Goal: Task Accomplishment & Management: Use online tool/utility

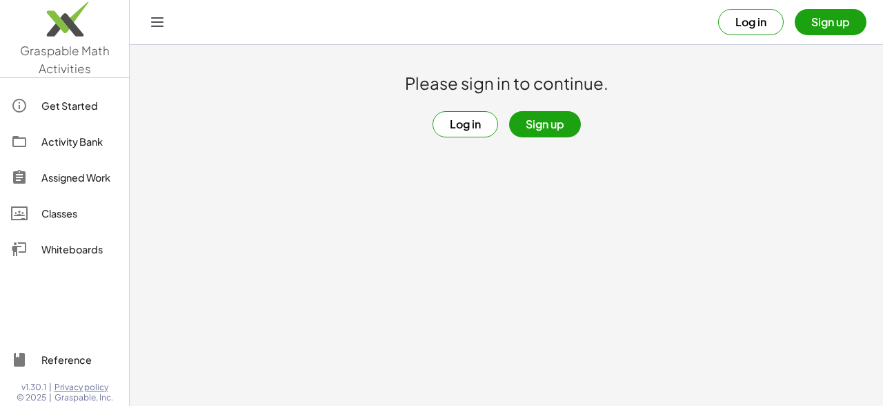
click at [750, 26] on button "Log in" at bounding box center [751, 22] width 66 height 26
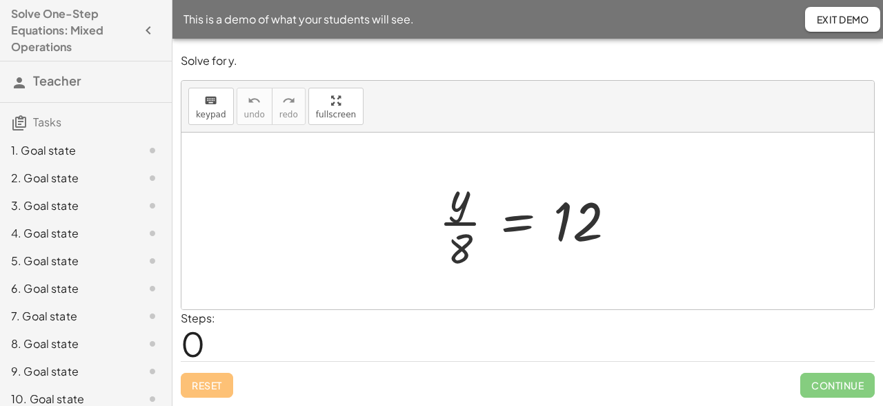
click at [838, 24] on span "Exit Demo" at bounding box center [842, 19] width 53 height 12
click at [838, 23] on span "Exit Demo" at bounding box center [842, 19] width 53 height 12
click at [840, 18] on span "Exit Demo" at bounding box center [842, 19] width 53 height 12
click at [837, 21] on span "Exit Demo" at bounding box center [842, 19] width 53 height 12
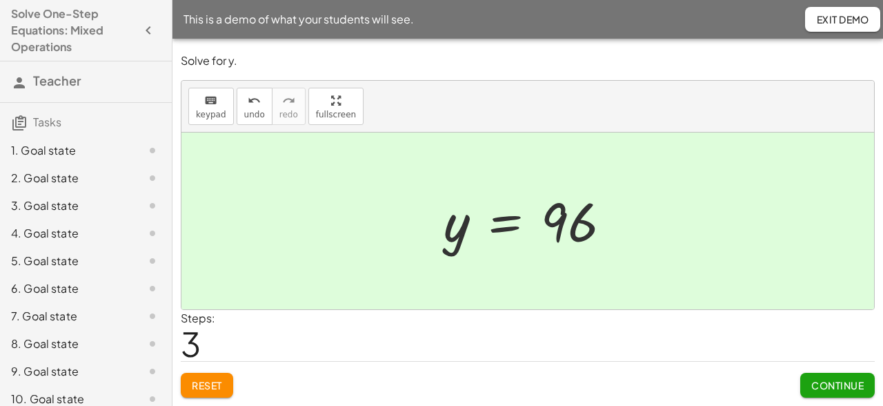
click at [806, 388] on button "Continue" at bounding box center [837, 385] width 75 height 25
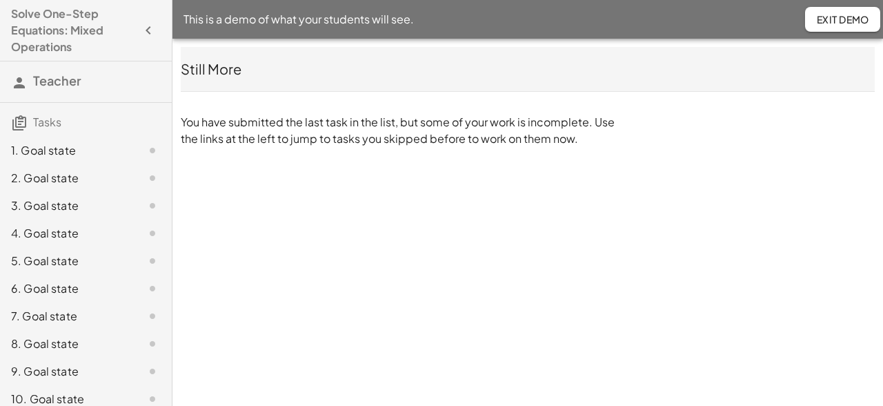
click at [828, 19] on span "Exit Demo" at bounding box center [842, 19] width 53 height 12
click at [823, 25] on span "Exit Demo" at bounding box center [842, 19] width 53 height 12
click at [824, 26] on button "Exit Demo" at bounding box center [842, 19] width 75 height 25
click at [827, 28] on button "Exit Demo" at bounding box center [842, 19] width 75 height 25
click at [825, 23] on span "Exit Demo" at bounding box center [842, 19] width 53 height 12
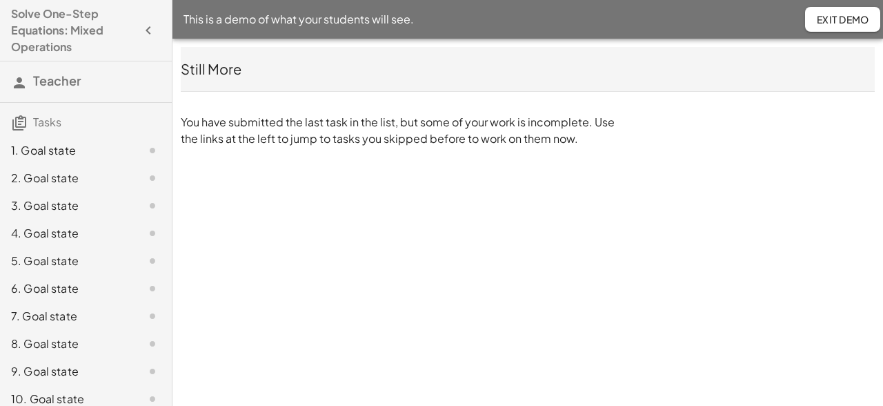
click at [825, 24] on span "Exit Demo" at bounding box center [842, 19] width 53 height 12
click at [146, 34] on icon "button" at bounding box center [148, 30] width 17 height 17
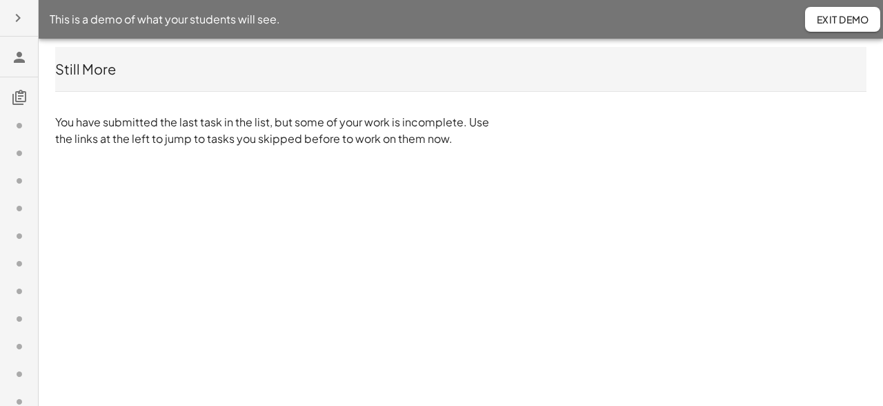
click at [19, 66] on icon at bounding box center [19, 57] width 17 height 17
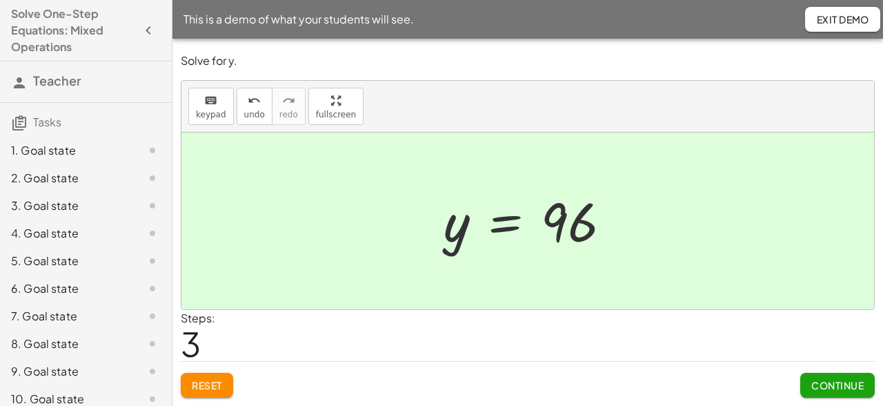
click at [821, 391] on span "Continue" at bounding box center [837, 385] width 52 height 12
